Goal: Check status

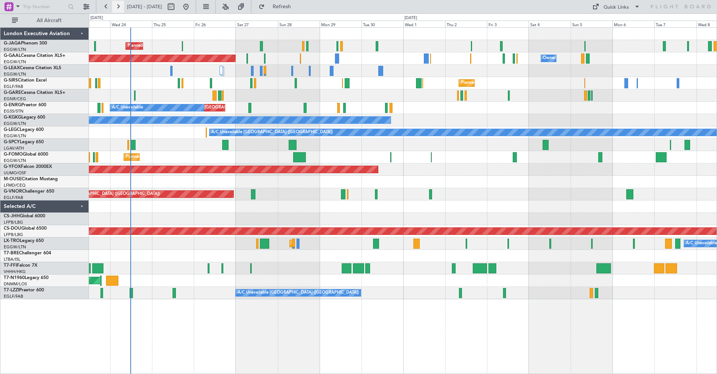
click at [117, 7] on button at bounding box center [118, 7] width 12 height 12
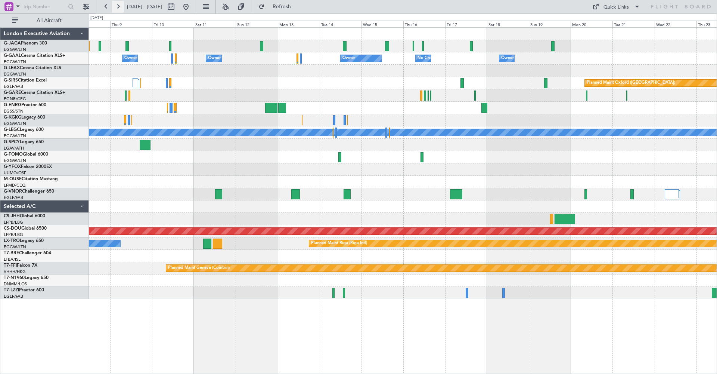
click at [120, 8] on button at bounding box center [118, 7] width 12 height 12
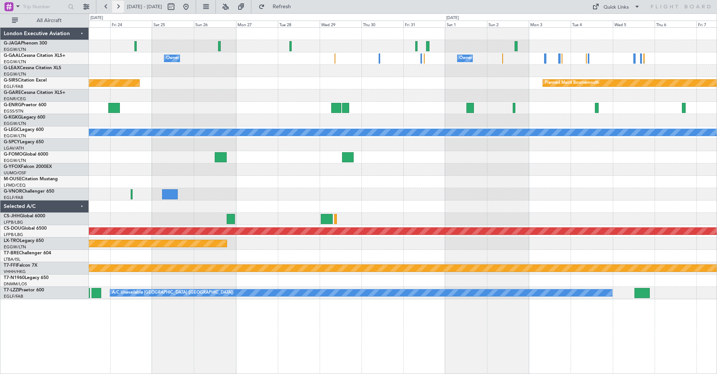
click at [119, 6] on button at bounding box center [118, 7] width 12 height 12
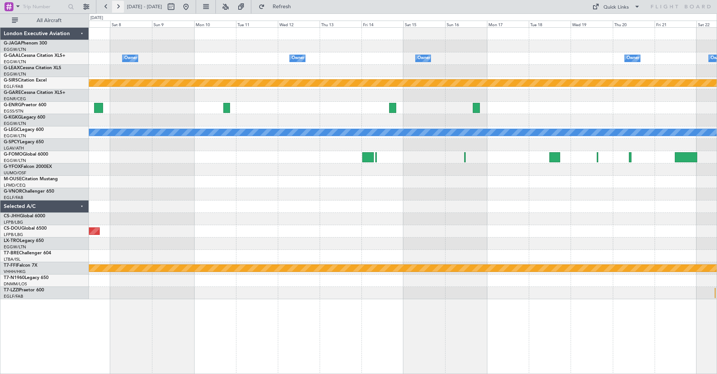
click at [119, 6] on button at bounding box center [118, 7] width 12 height 12
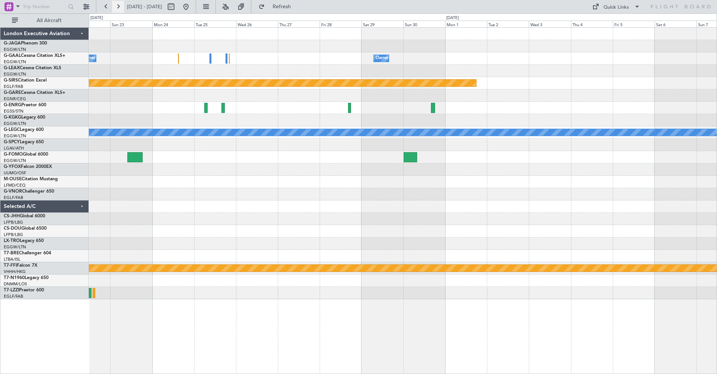
click at [119, 6] on button at bounding box center [118, 7] width 12 height 12
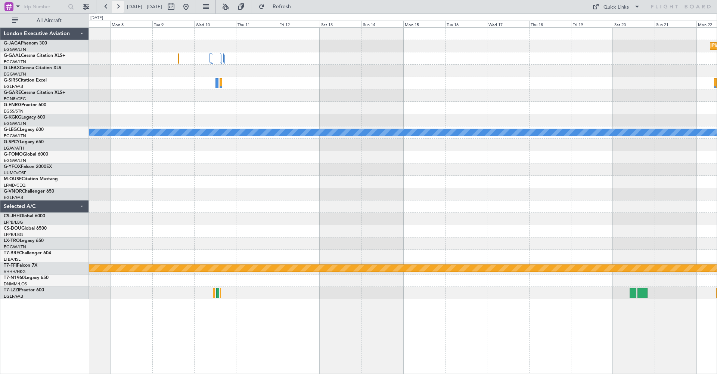
click at [119, 6] on button at bounding box center [118, 7] width 12 height 12
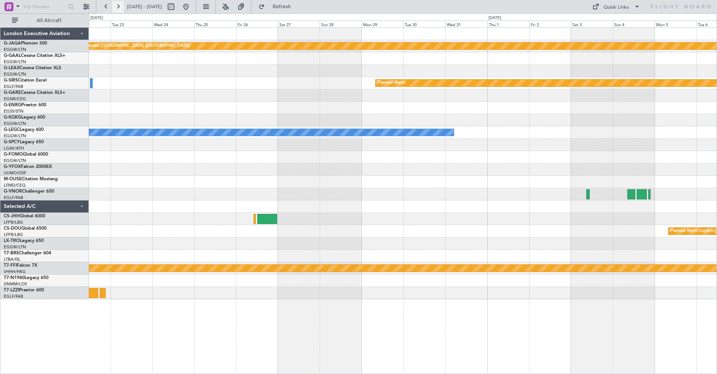
click at [119, 6] on button at bounding box center [118, 7] width 12 height 12
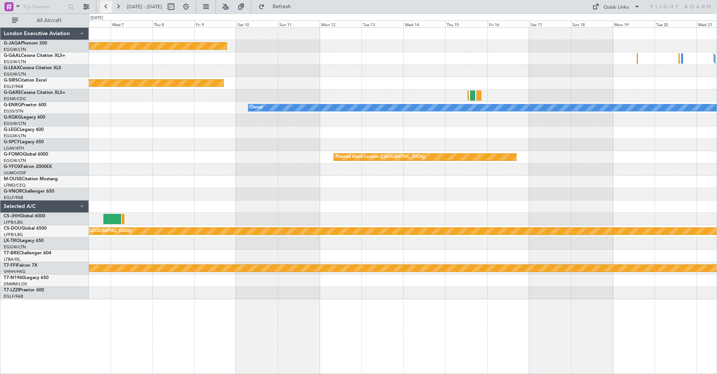
click at [107, 6] on button at bounding box center [106, 7] width 12 height 12
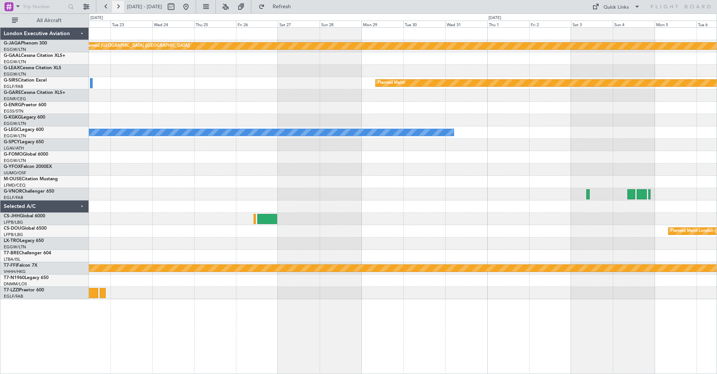
click at [118, 6] on button at bounding box center [118, 7] width 12 height 12
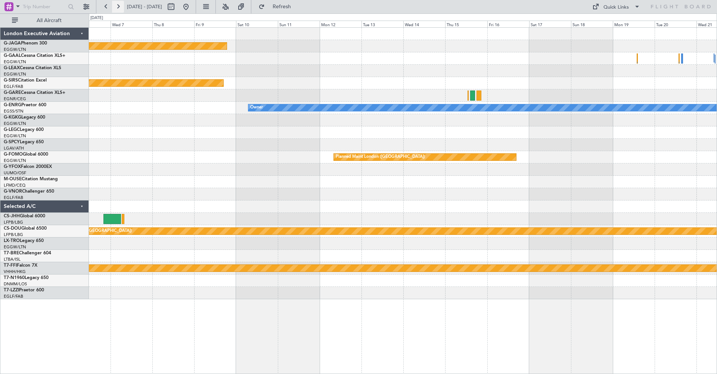
click at [118, 6] on button at bounding box center [118, 7] width 12 height 12
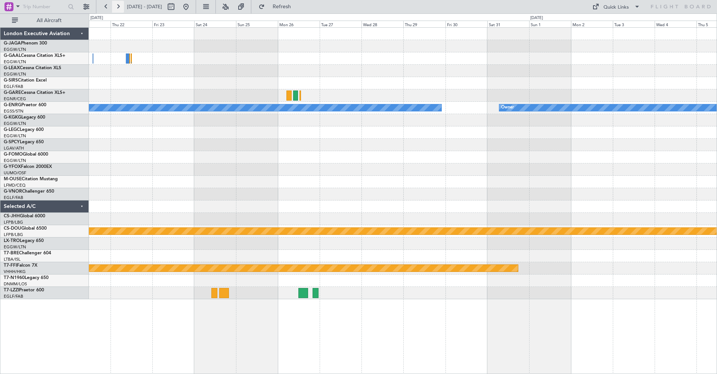
click at [118, 6] on button at bounding box center [118, 7] width 12 height 12
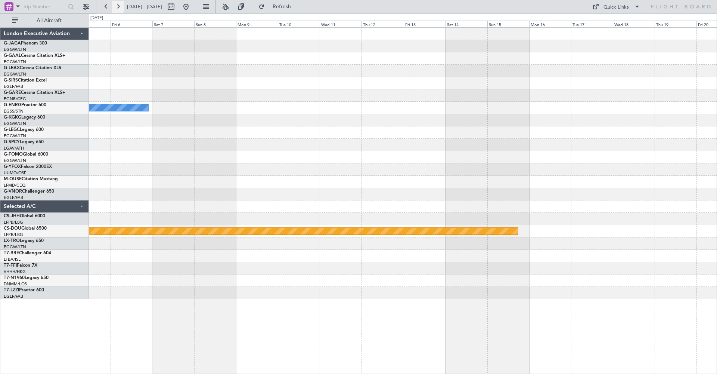
click at [118, 6] on button at bounding box center [118, 7] width 12 height 12
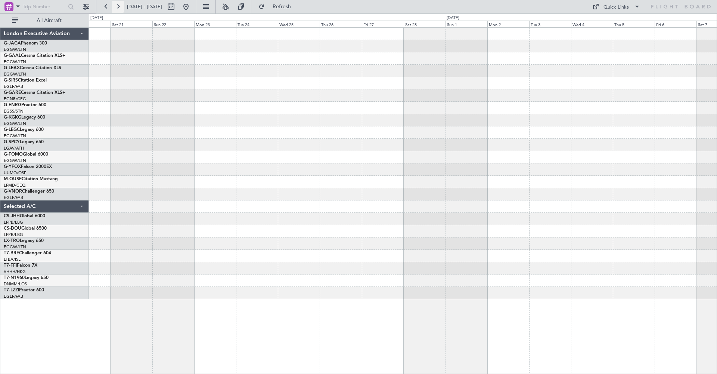
click at [118, 6] on button at bounding box center [118, 7] width 12 height 12
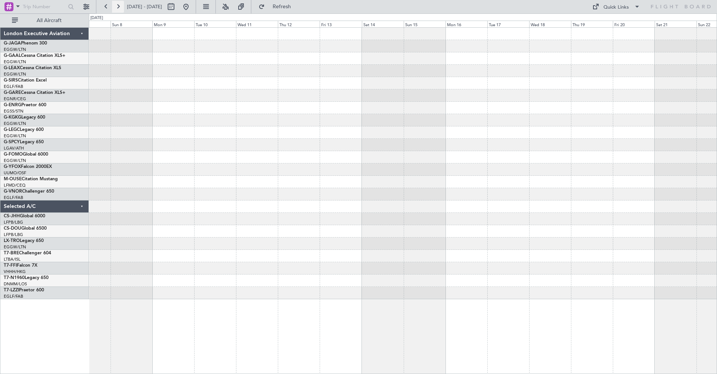
click at [118, 6] on button at bounding box center [118, 7] width 12 height 12
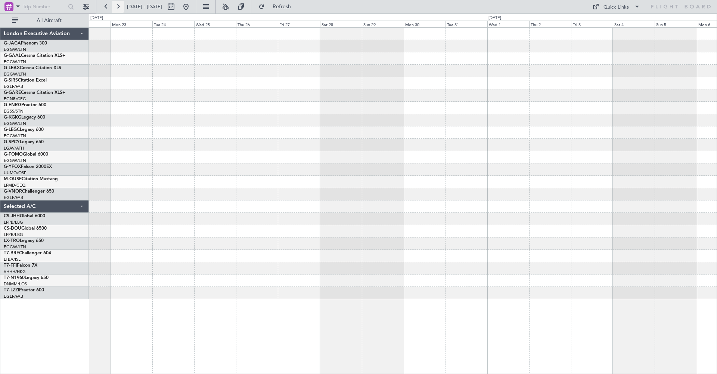
click at [118, 6] on button at bounding box center [118, 7] width 12 height 12
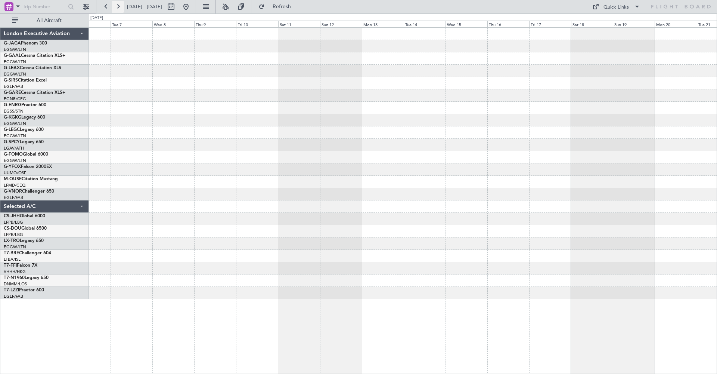
click at [118, 6] on button at bounding box center [118, 7] width 12 height 12
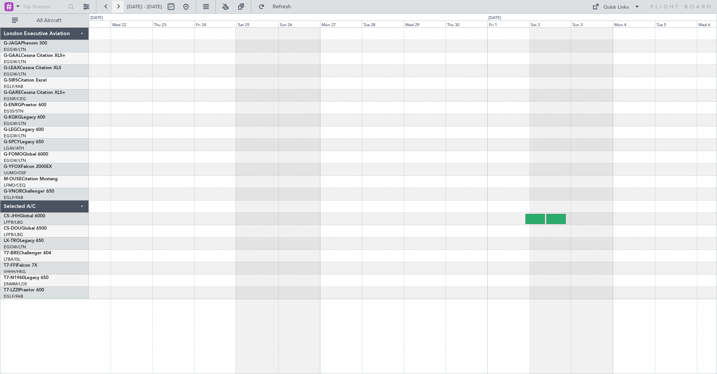
click at [117, 7] on button at bounding box center [118, 7] width 12 height 12
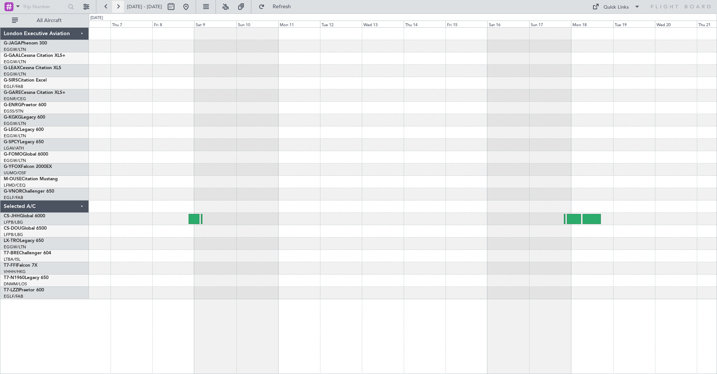
click at [118, 7] on button at bounding box center [118, 7] width 12 height 12
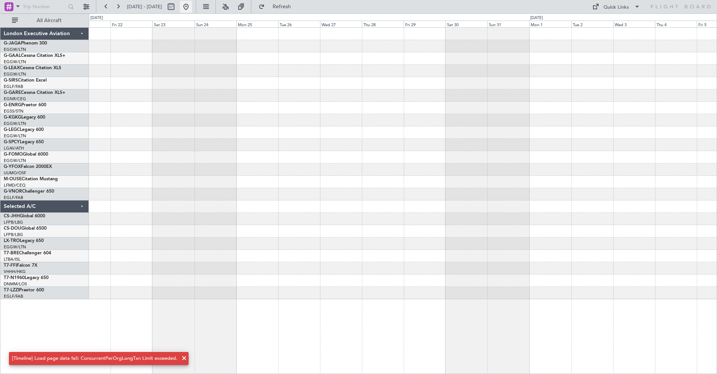
click at [192, 8] on button at bounding box center [186, 7] width 12 height 12
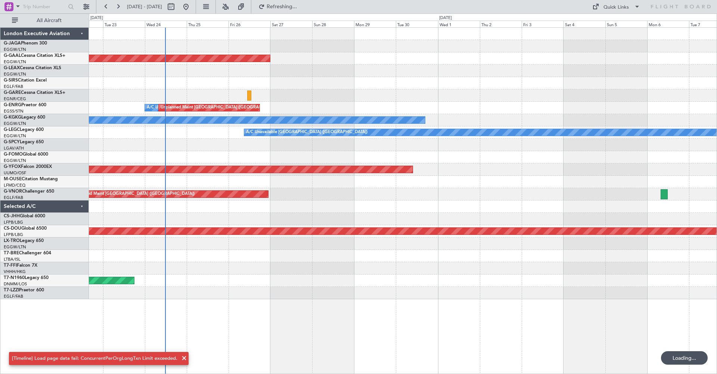
click at [183, 337] on span at bounding box center [184, 357] width 9 height 9
